Goal: Use online tool/utility: Utilize a website feature to perform a specific function

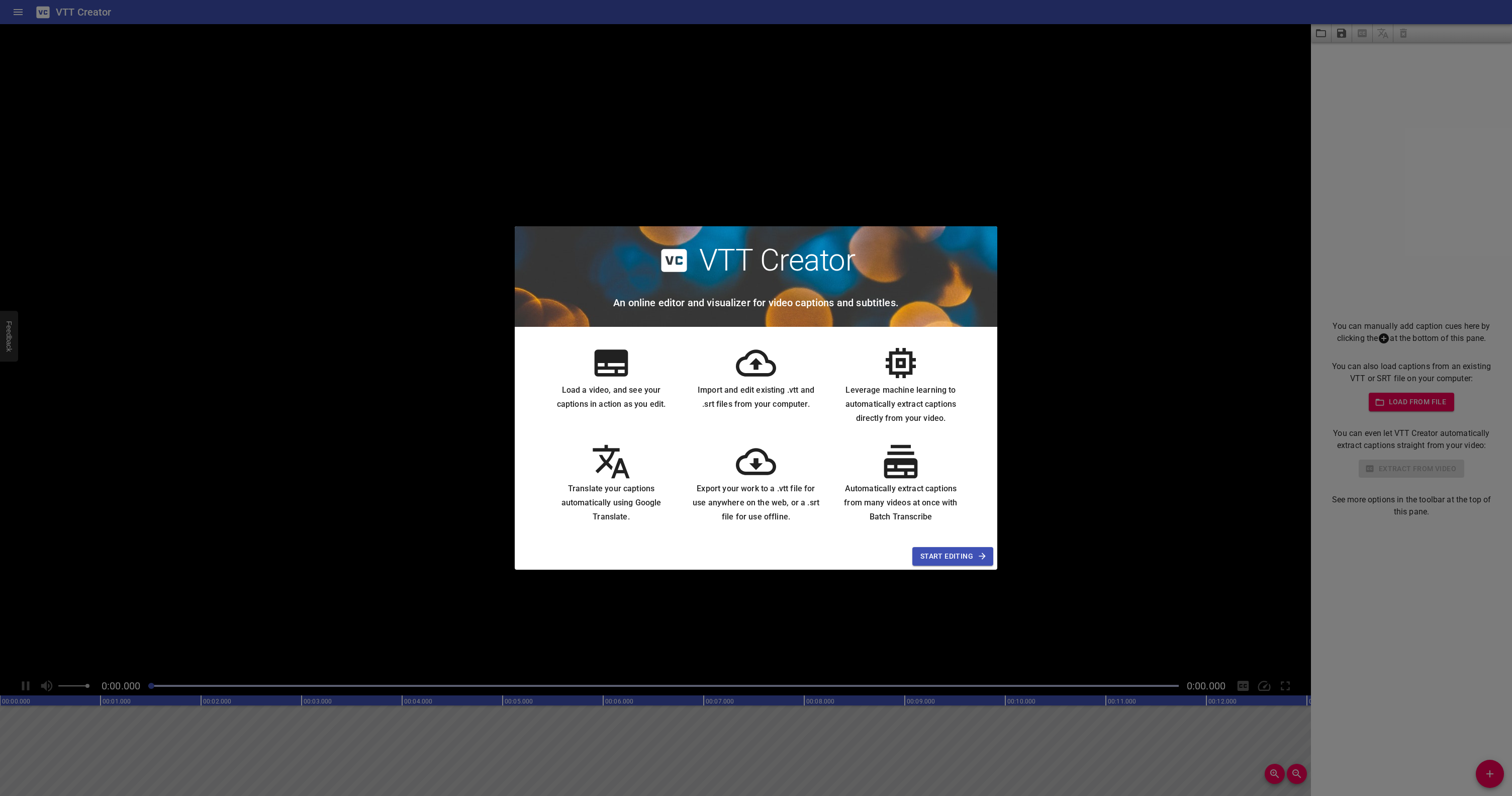
click at [945, 555] on span "Start Editing" at bounding box center [953, 557] width 65 height 13
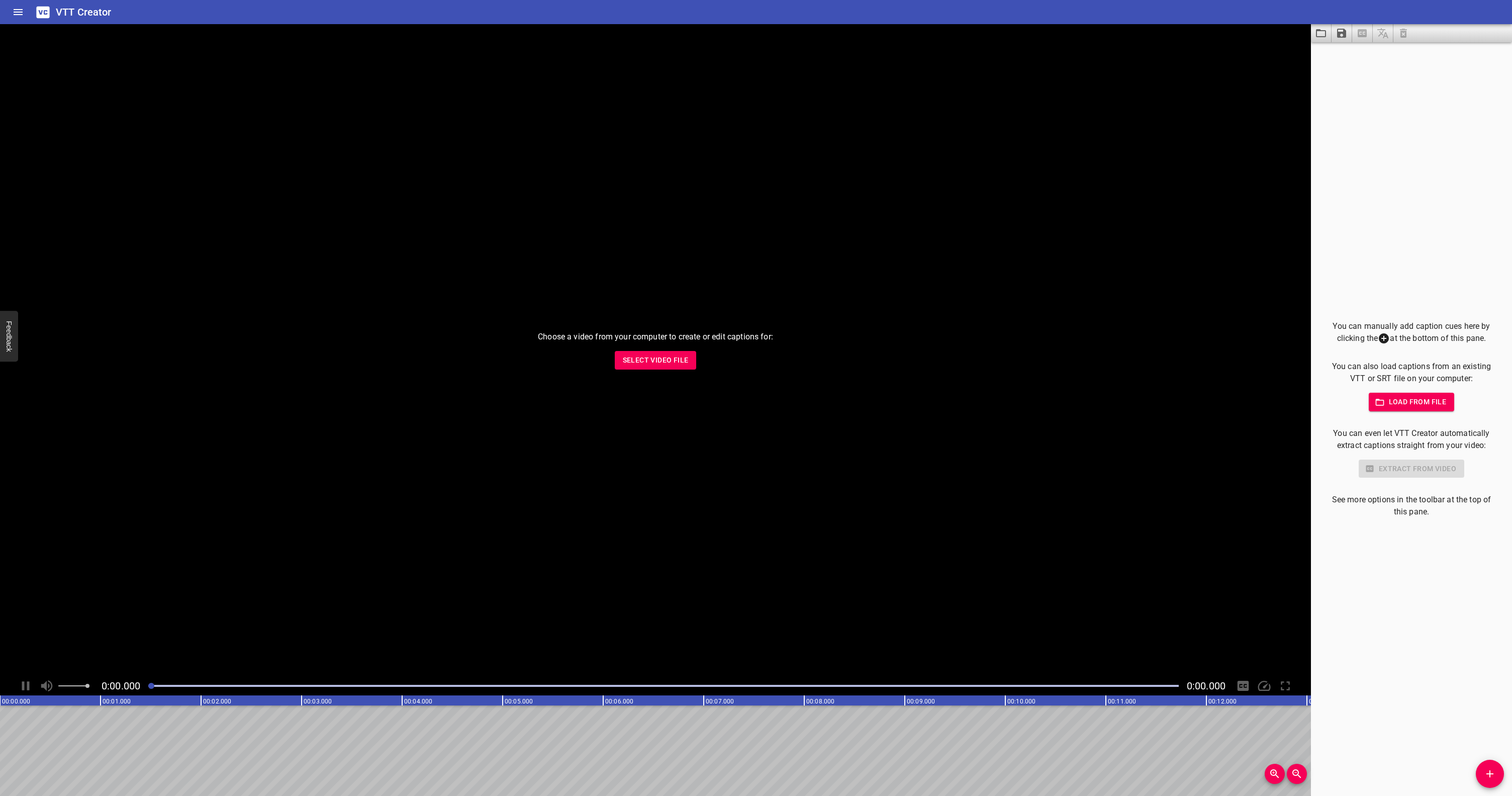
click at [657, 354] on span "Select Video File" at bounding box center [656, 360] width 66 height 13
click at [28, 684] on icon "Play/Pause" at bounding box center [27, 686] width 7 height 9
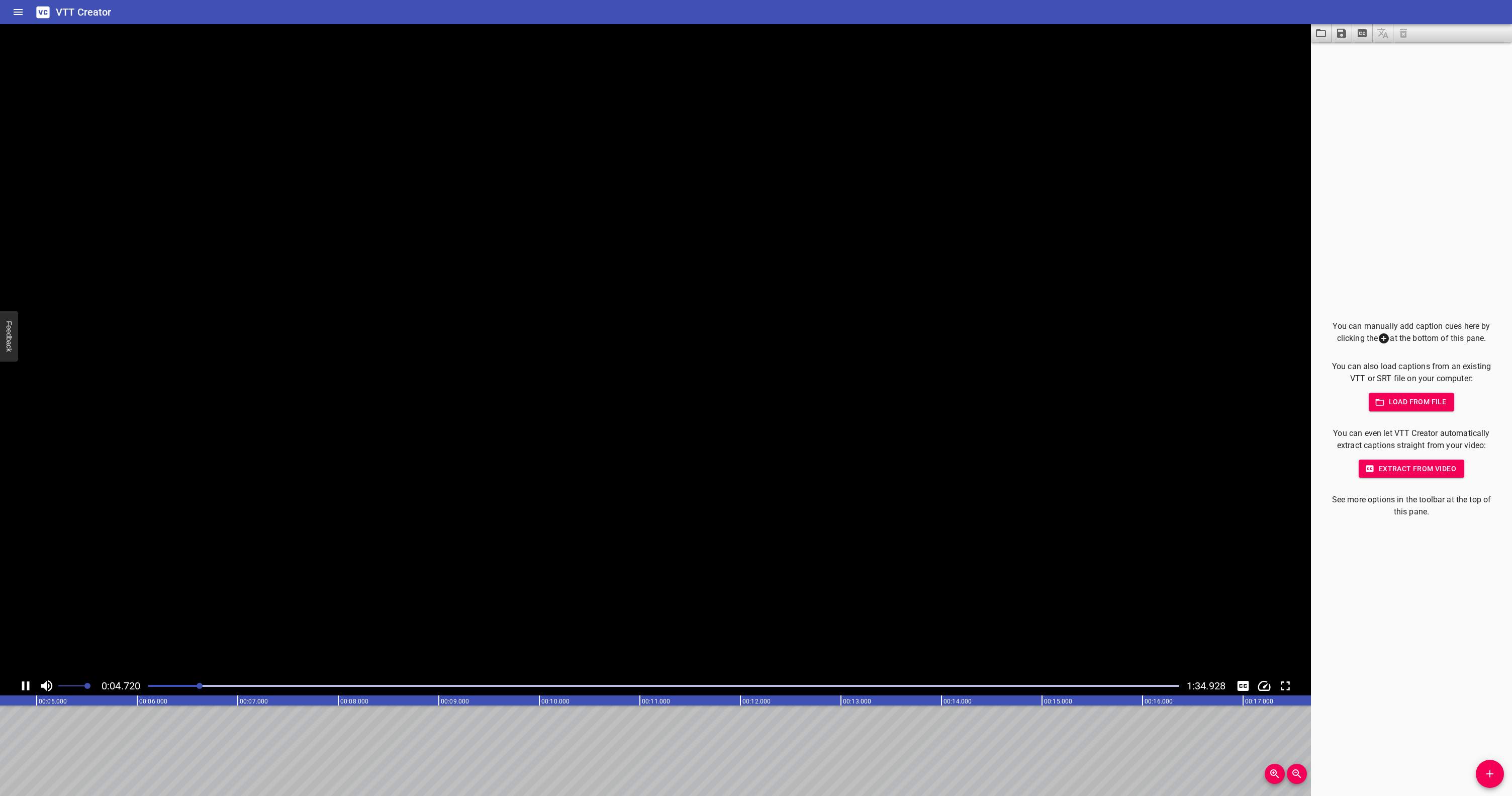
click at [28, 684] on icon "Play/Pause" at bounding box center [26, 686] width 7 height 9
click at [1246, 685] on icon "Toggle captions" at bounding box center [1243, 685] width 12 height 10
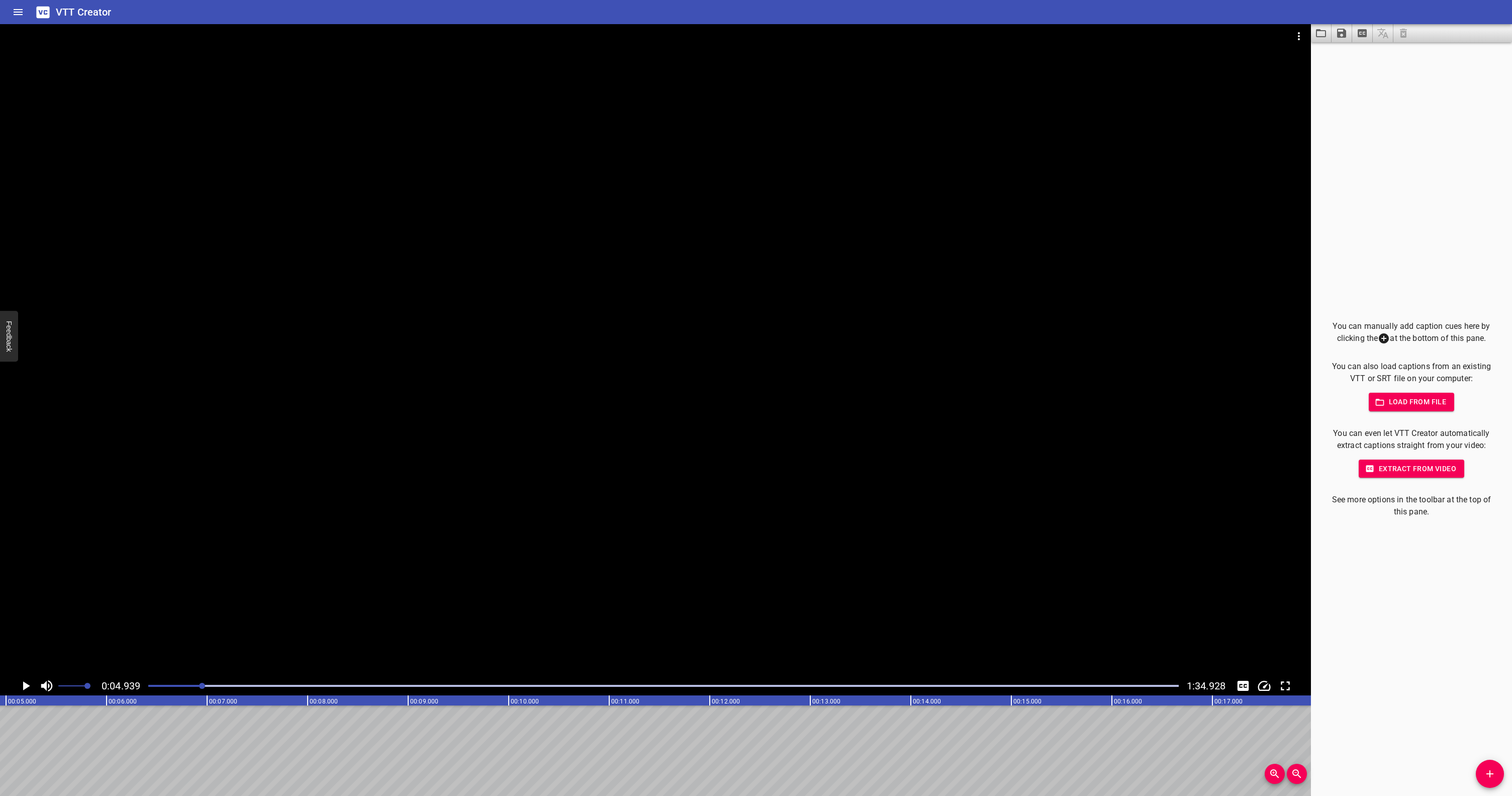
click at [564, 467] on div at bounding box center [656, 349] width 1311 height 652
click at [653, 481] on div at bounding box center [656, 349] width 1311 height 652
click at [1410, 470] on span "Extract from video" at bounding box center [1412, 469] width 90 height 13
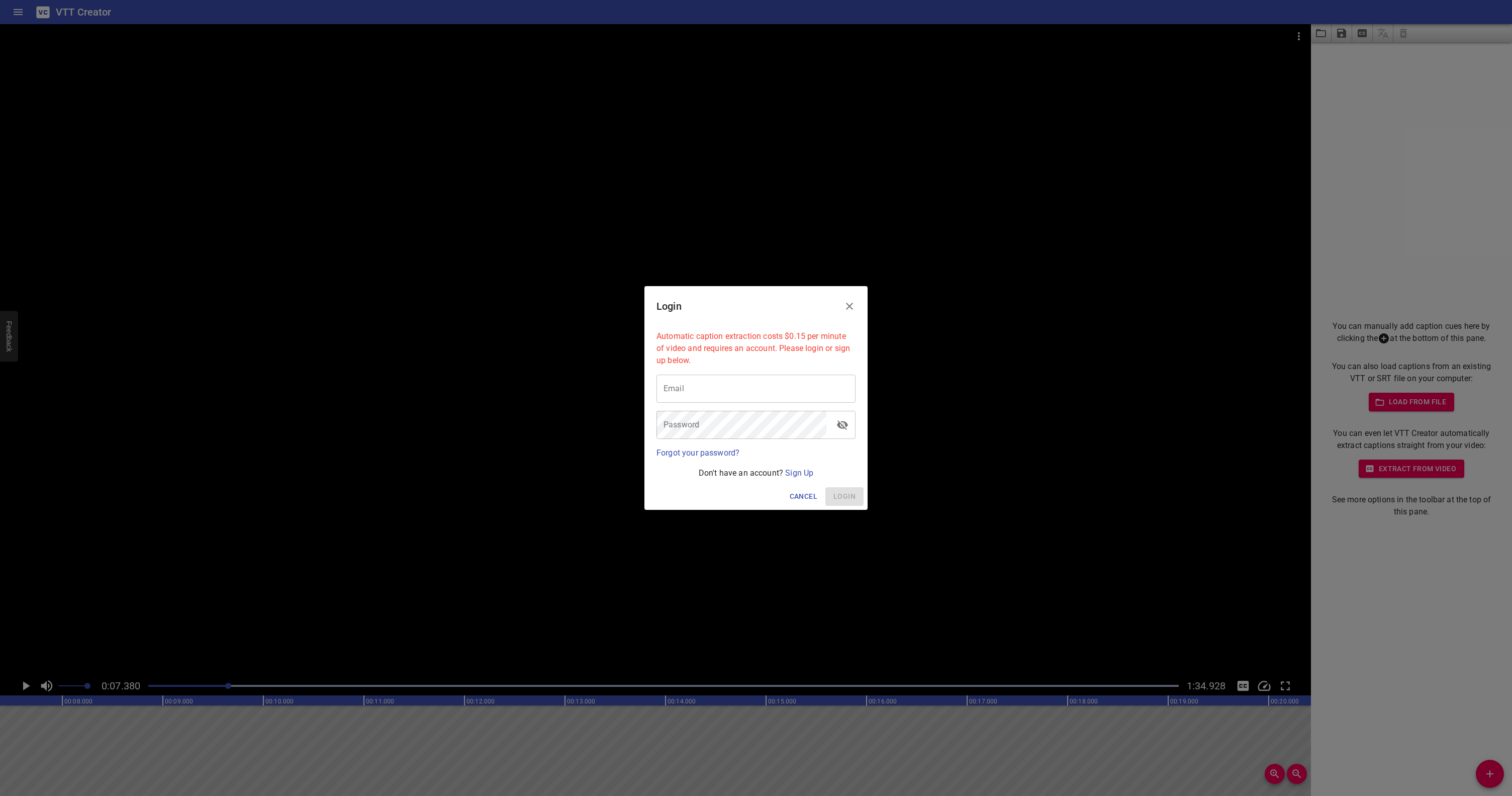
click at [849, 307] on icon "Close" at bounding box center [850, 306] width 7 height 7
